Goal: Find specific page/section: Find specific page/section

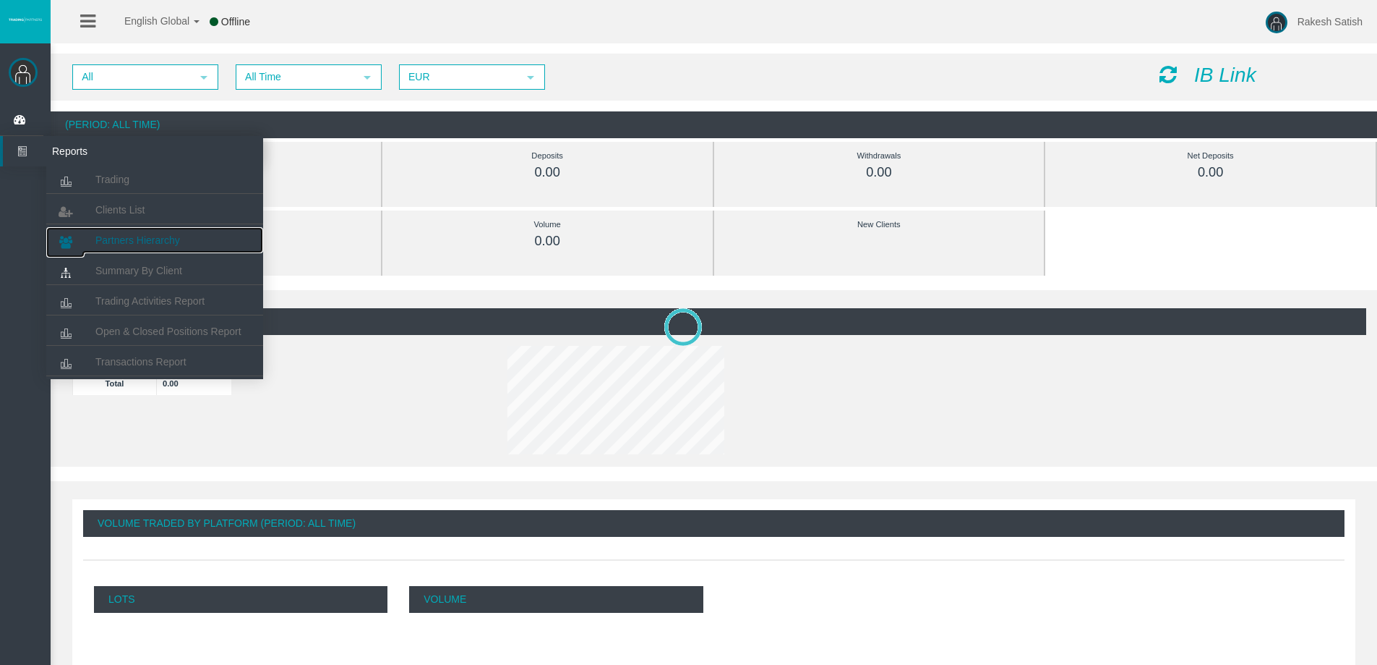
click at [137, 237] on span "Partners Hierarchy" at bounding box center [137, 240] width 85 height 12
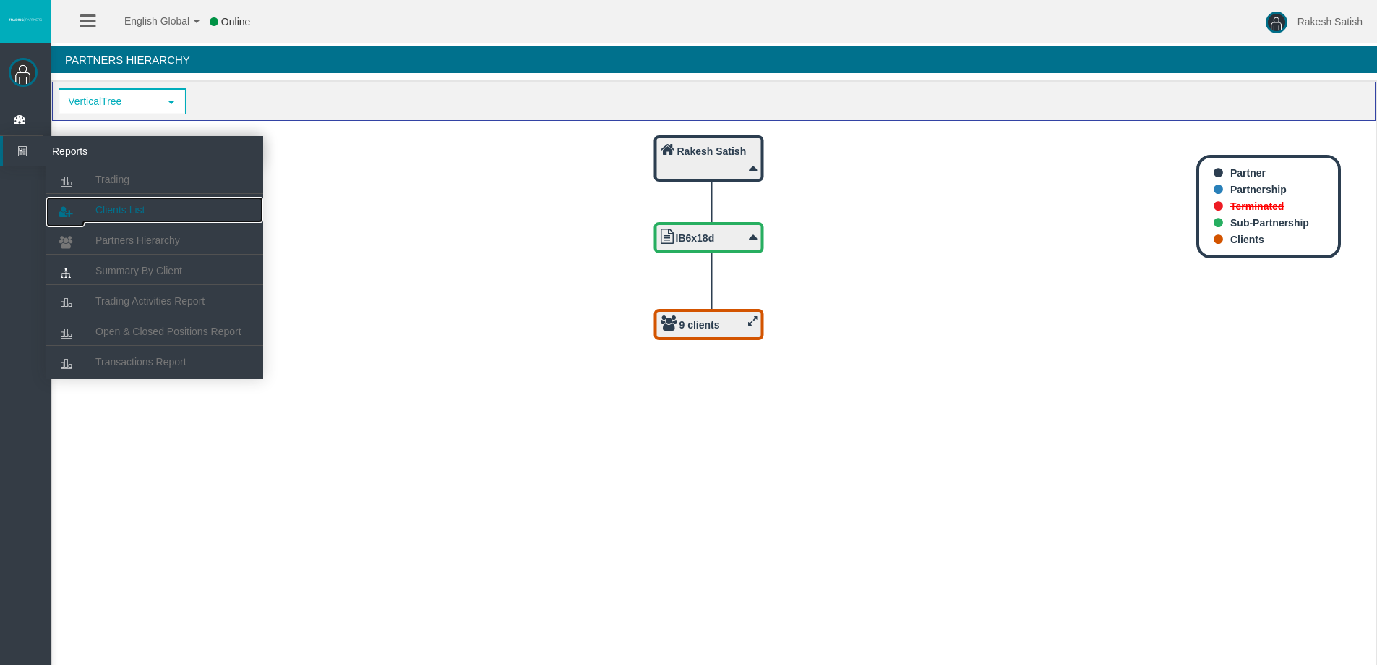
click at [142, 208] on span "Clients List" at bounding box center [119, 210] width 49 height 12
